Goal: Task Accomplishment & Management: Complete application form

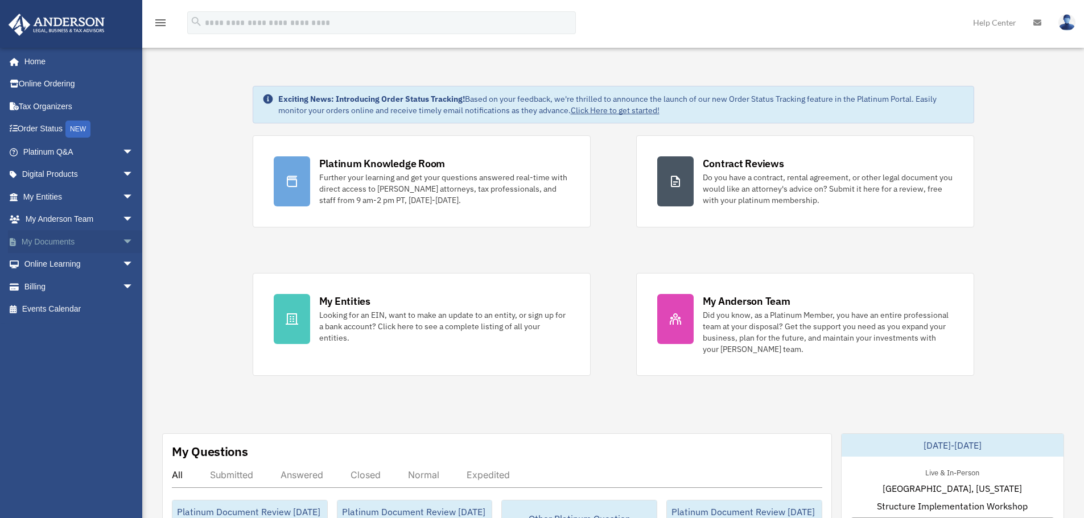
click at [122, 242] on span "arrow_drop_down" at bounding box center [133, 241] width 23 height 23
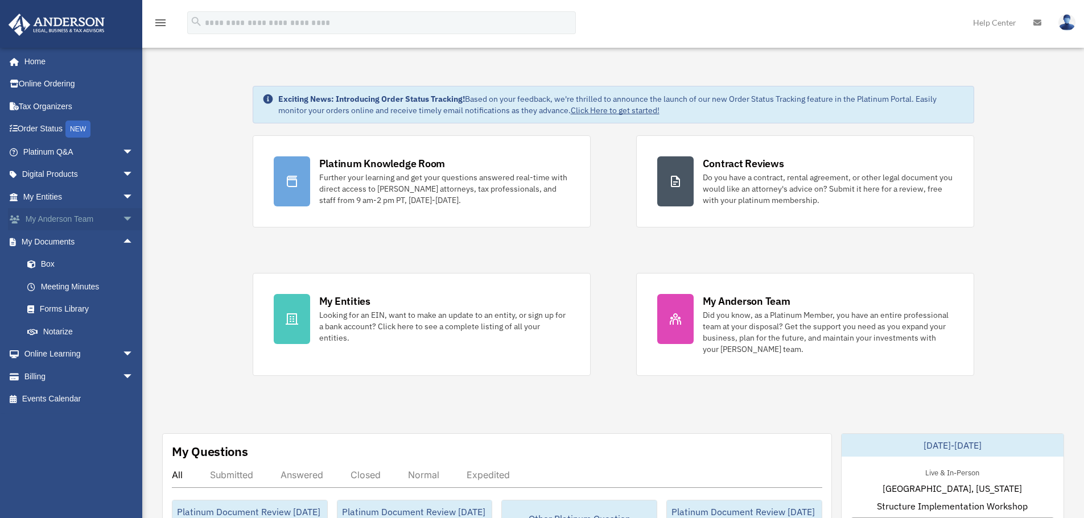
click at [122, 220] on span "arrow_drop_down" at bounding box center [133, 219] width 23 height 23
click at [122, 221] on span "arrow_drop_up" at bounding box center [133, 219] width 23 height 23
click at [122, 245] on span "arrow_drop_up" at bounding box center [133, 241] width 23 height 23
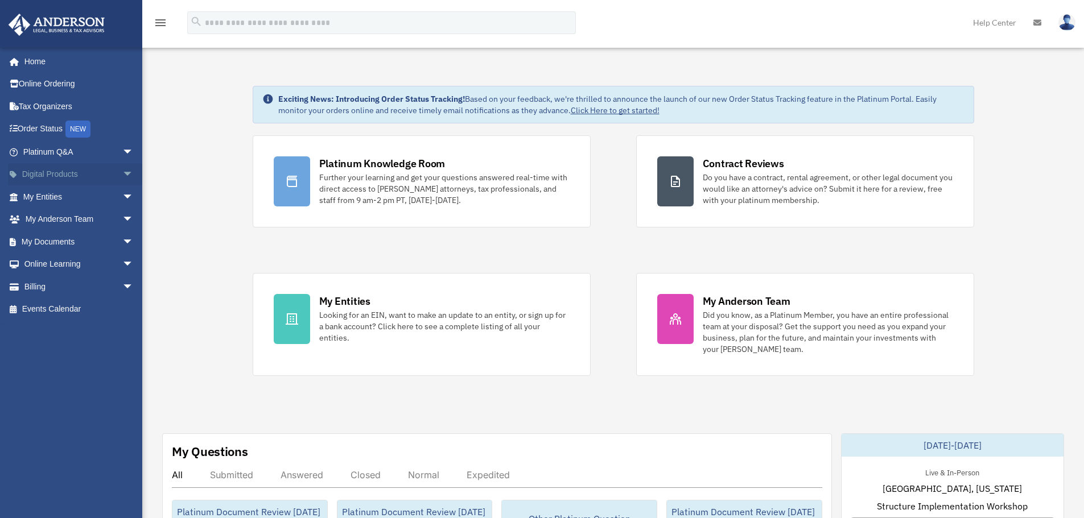
click at [122, 177] on span "arrow_drop_down" at bounding box center [133, 174] width 23 height 23
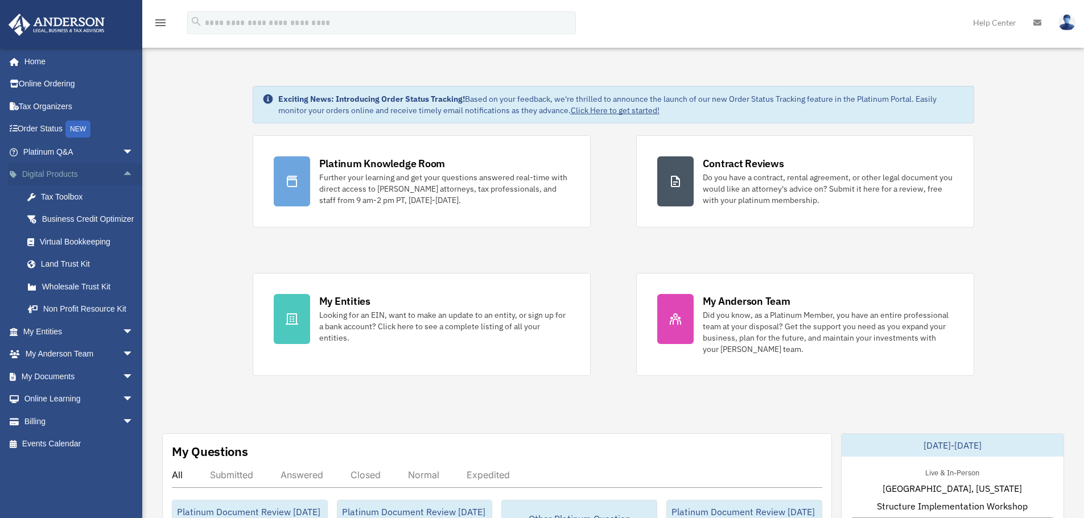
click at [122, 173] on span "arrow_drop_up" at bounding box center [133, 174] width 23 height 23
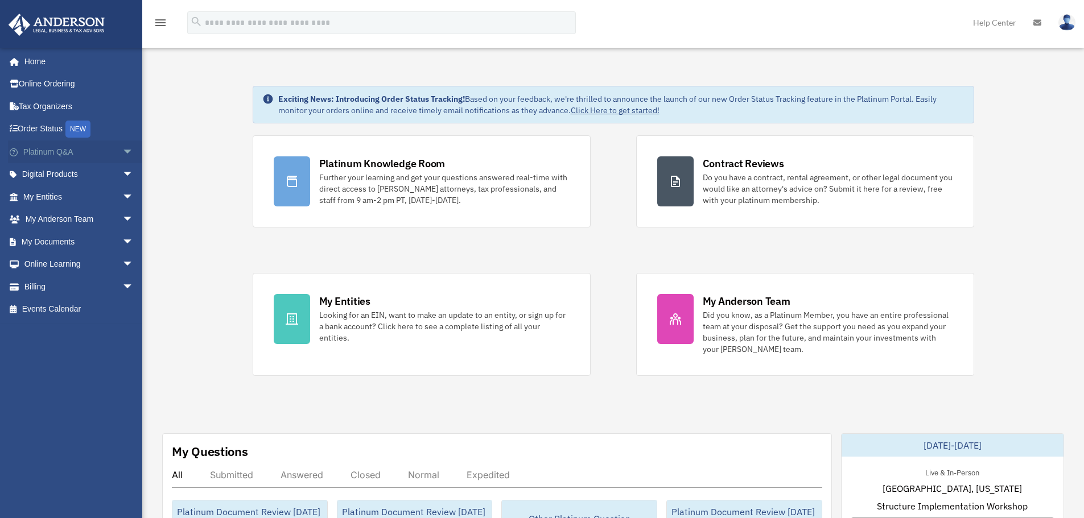
click at [122, 147] on span "arrow_drop_down" at bounding box center [133, 151] width 23 height 23
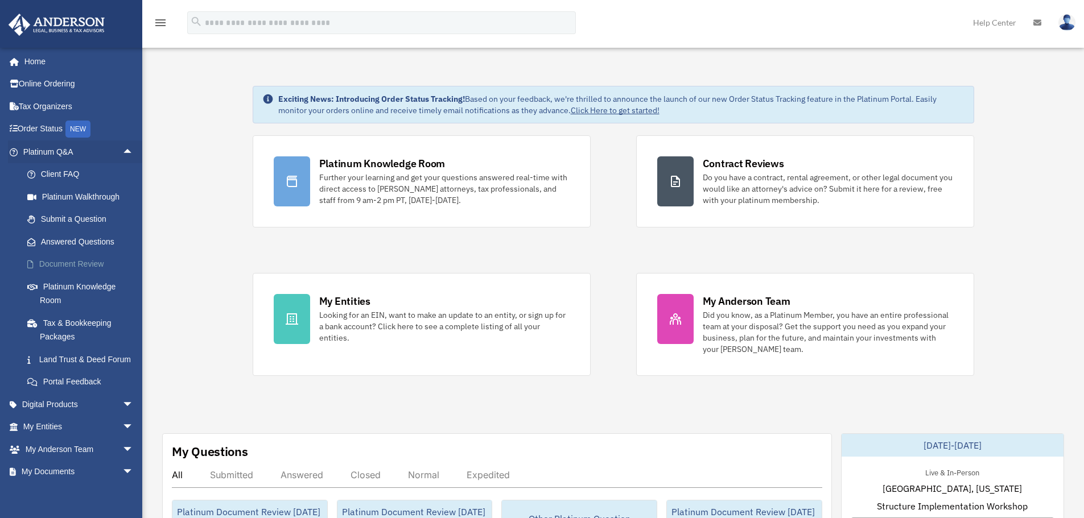
click at [90, 263] on link "Document Review" at bounding box center [83, 264] width 135 height 23
click at [84, 262] on link "Document Review" at bounding box center [83, 264] width 135 height 23
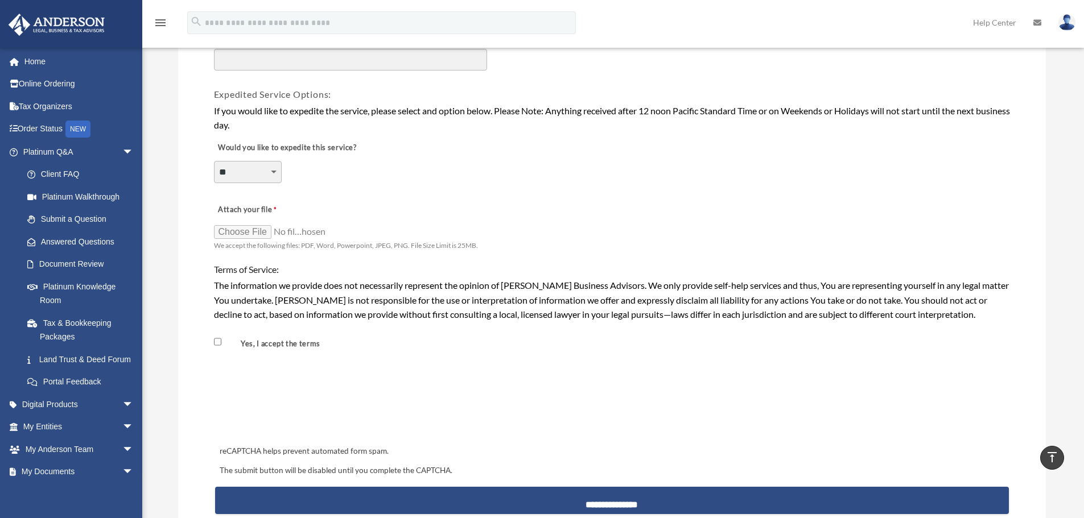
scroll to position [795, 0]
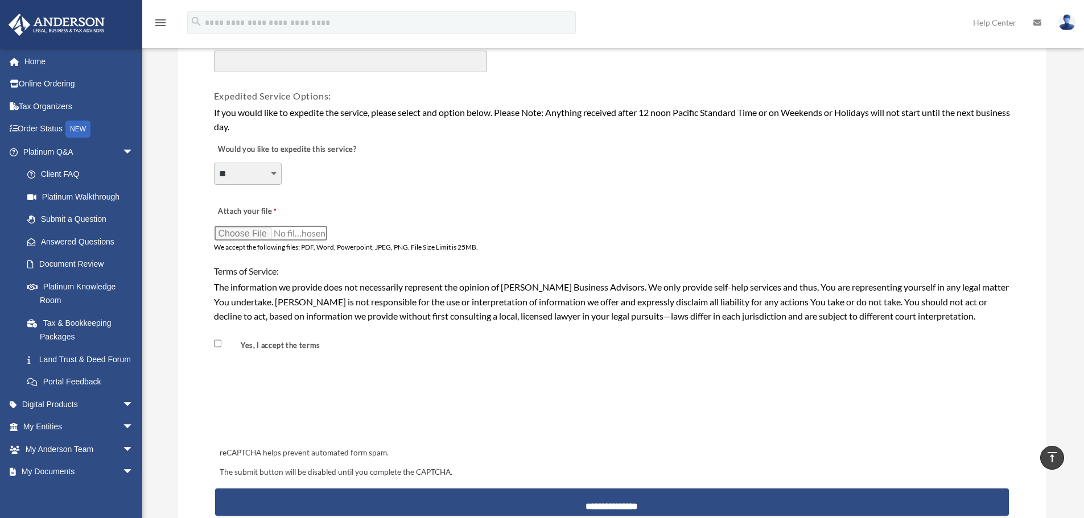
click at [250, 233] on input "Attach your file" at bounding box center [271, 233] width 114 height 16
type input "**********"
click at [486, 229] on div "Attach your file We accept the following files: PDF, Word, Powerpoint, JPEG, PN…" at bounding box center [612, 226] width 798 height 58
drag, startPoint x: 342, startPoint y: 234, endPoint x: 260, endPoint y: 234, distance: 81.9
click at [260, 234] on div "We accept the following files: PDF, Word, Powerpoint, JPEG, PNG. File Size Limi…" at bounding box center [346, 239] width 264 height 28
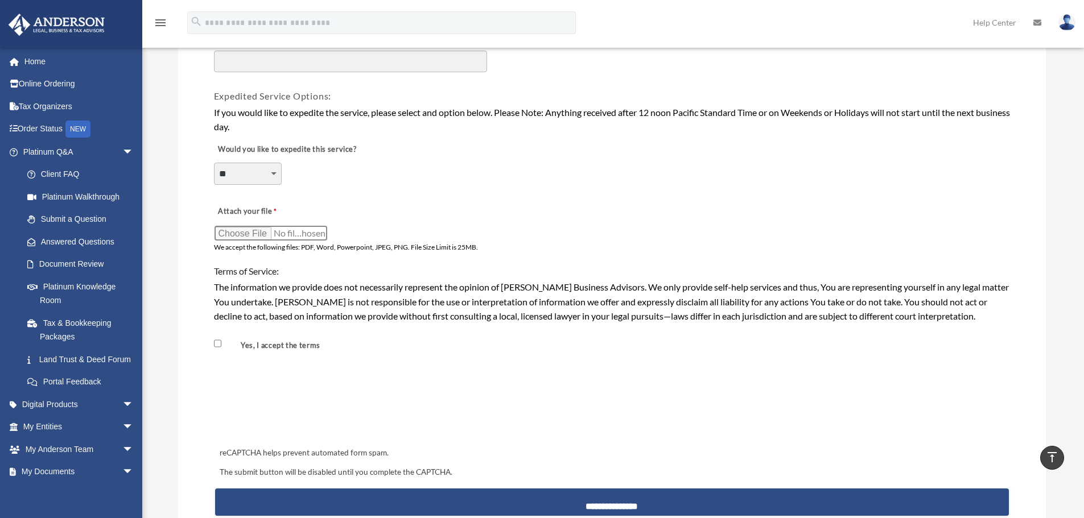
click at [308, 234] on input "Attach your file" at bounding box center [271, 233] width 114 height 16
click at [349, 234] on div "We accept the following files: PDF, Word, Powerpoint, JPEG, PNG. File Size Limi…" at bounding box center [346, 239] width 264 height 28
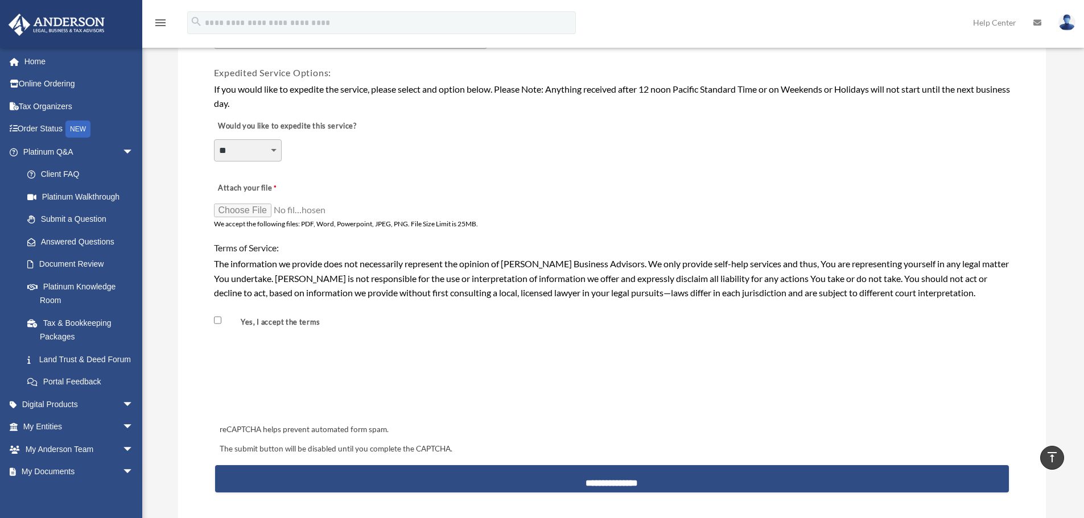
scroll to position [681, 0]
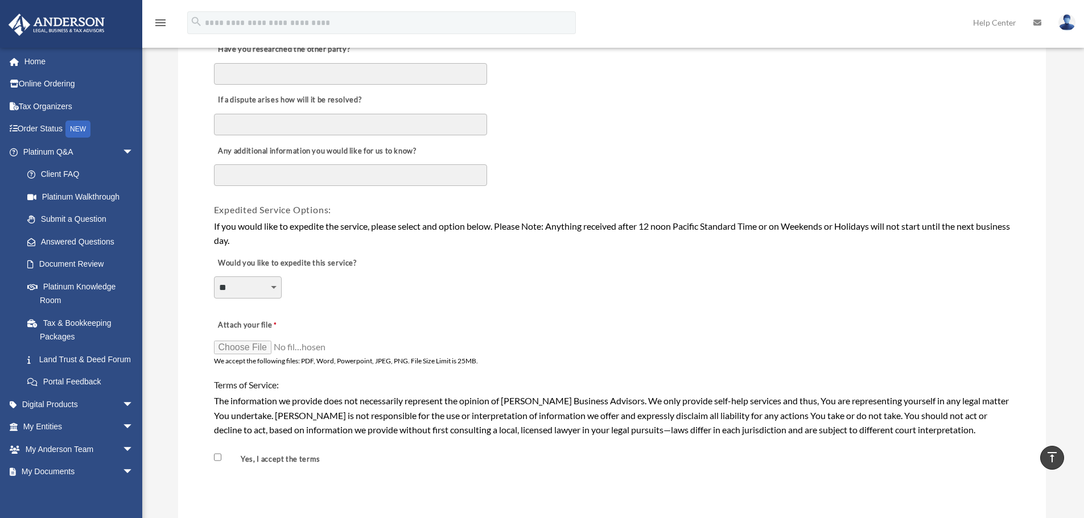
click at [266, 162] on div "Any additional information you would like for us to know?" at bounding box center [612, 164] width 798 height 55
click at [261, 177] on textarea "Any additional information you would like for us to know?" at bounding box center [350, 175] width 273 height 22
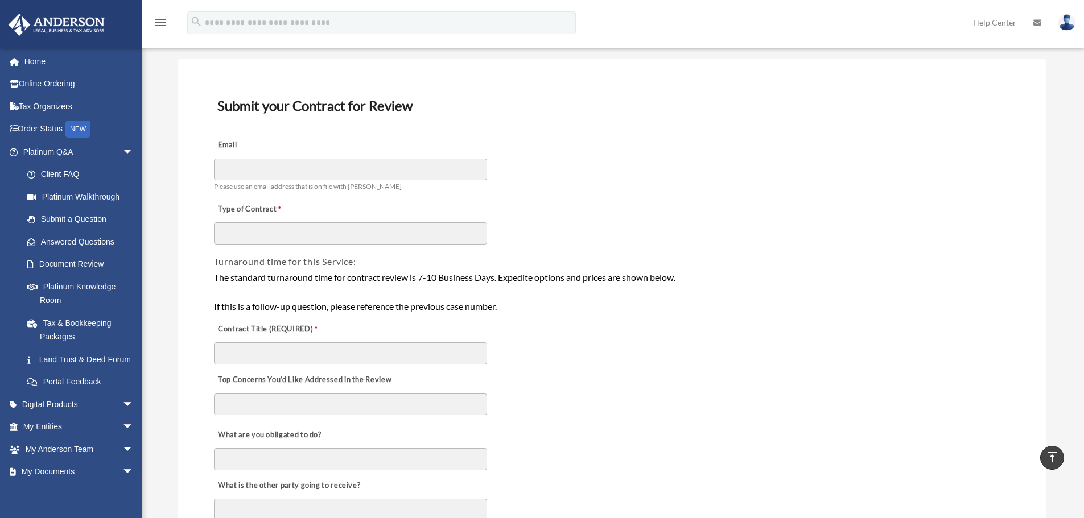
scroll to position [0, 0]
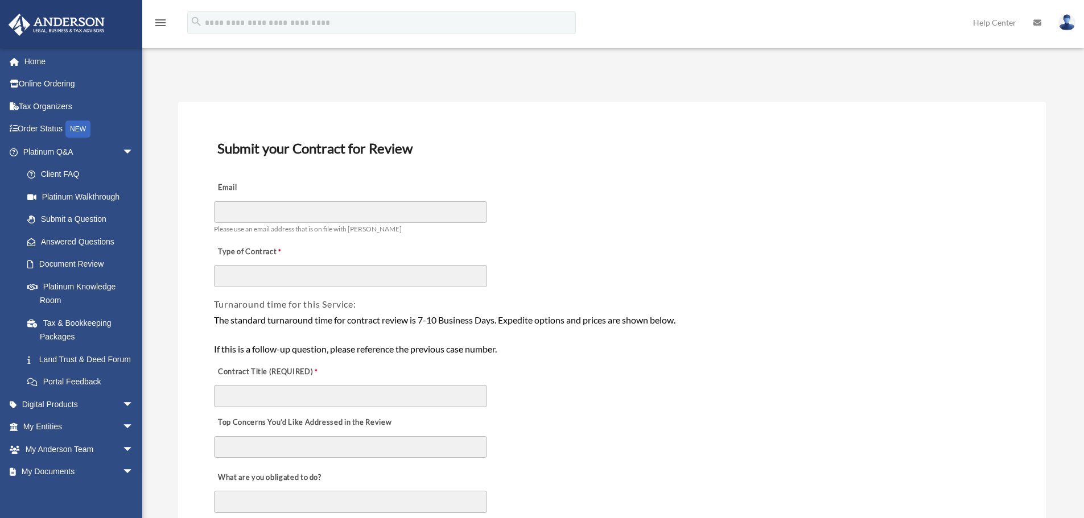
click at [85, 13] on link at bounding box center [70, 23] width 143 height 48
